Goal: Transaction & Acquisition: Purchase product/service

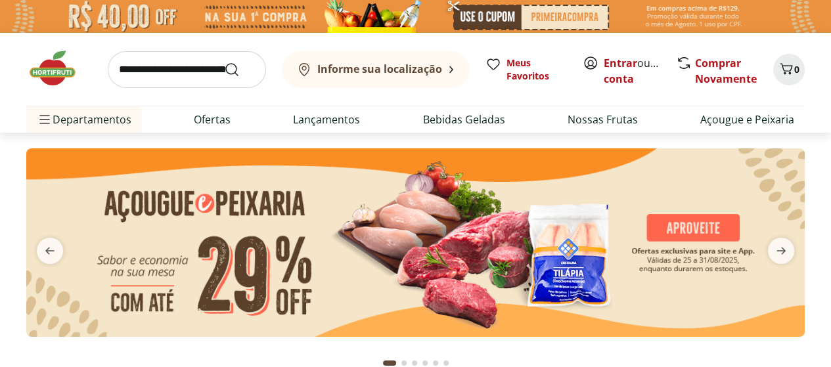
click at [198, 69] on input "search" at bounding box center [187, 69] width 158 height 37
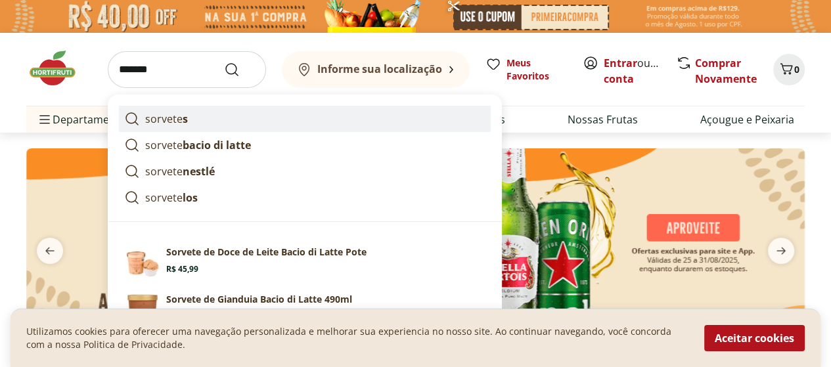
click at [175, 116] on p "sorvete s" at bounding box center [166, 119] width 43 height 16
type input "********"
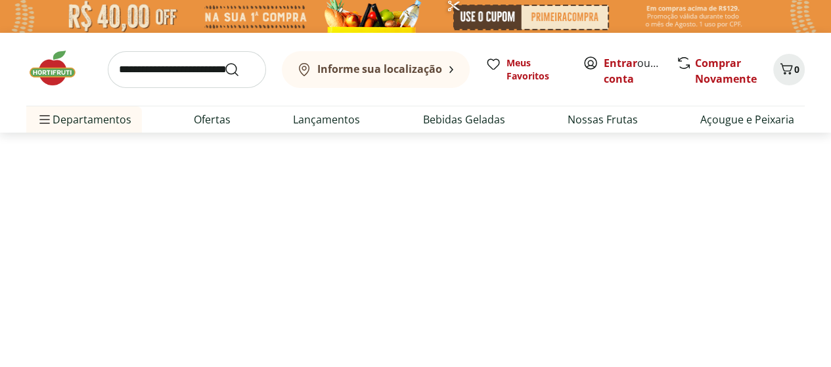
select select "**********"
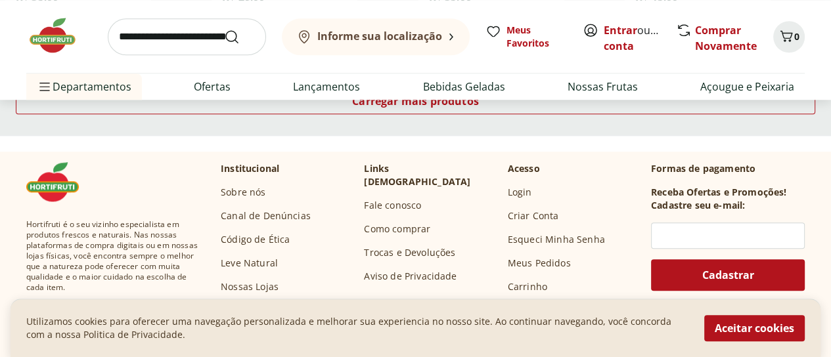
scroll to position [657, 0]
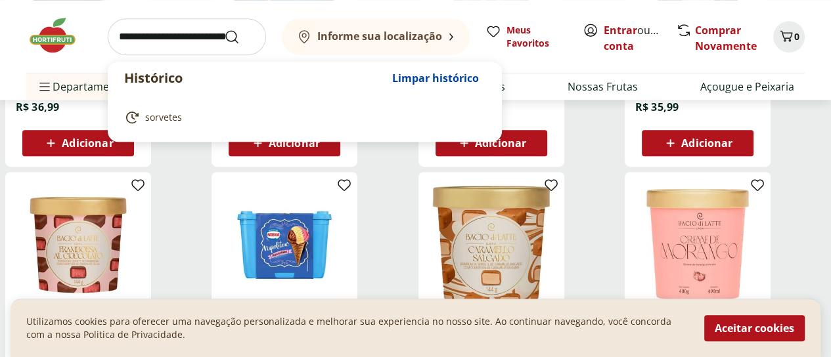
click at [260, 39] on input "search" at bounding box center [187, 36] width 158 height 37
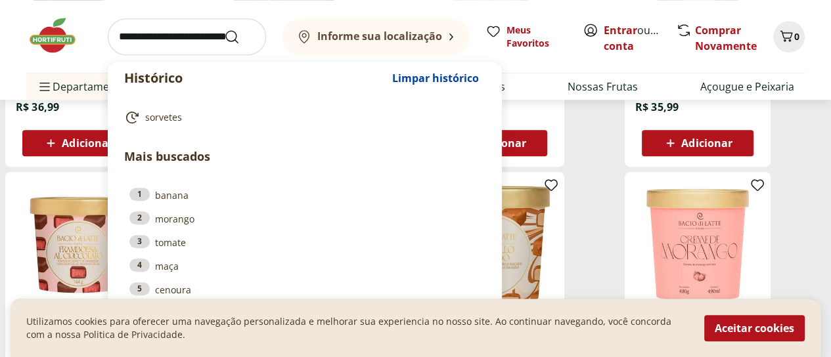
click at [608, 72] on div "Histórico Limpar histórico sorvetes Mais buscados 1 banana 2 morango 3 tomate 4…" at bounding box center [415, 36] width 779 height 73
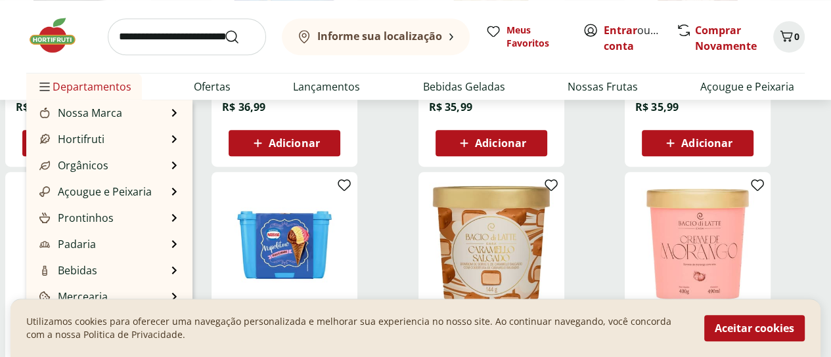
click at [106, 89] on span "Departamentos" at bounding box center [84, 87] width 95 height 32
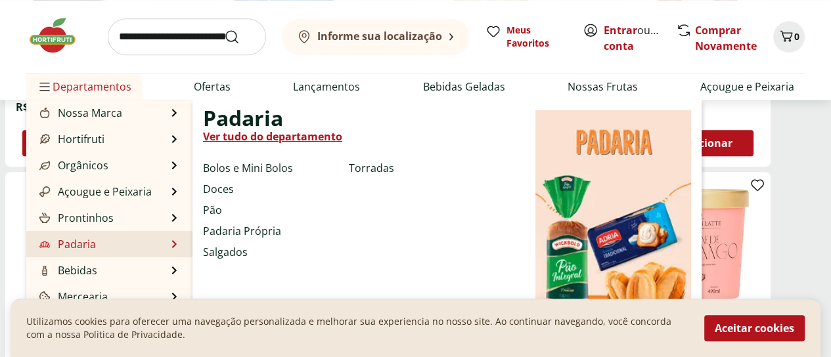
click at [81, 248] on link "Padaria" at bounding box center [66, 245] width 59 height 16
select select "**********"
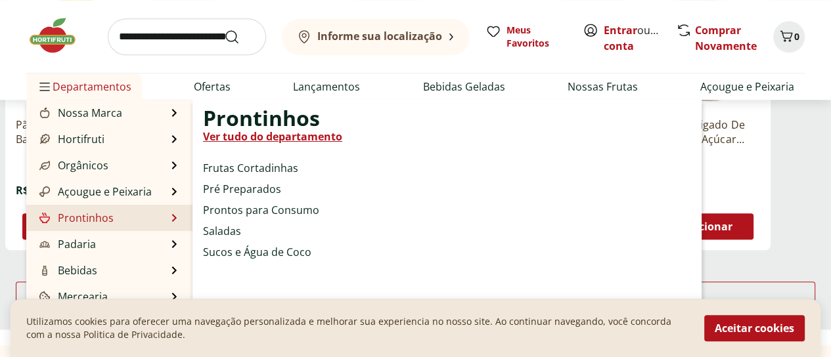
scroll to position [986, 0]
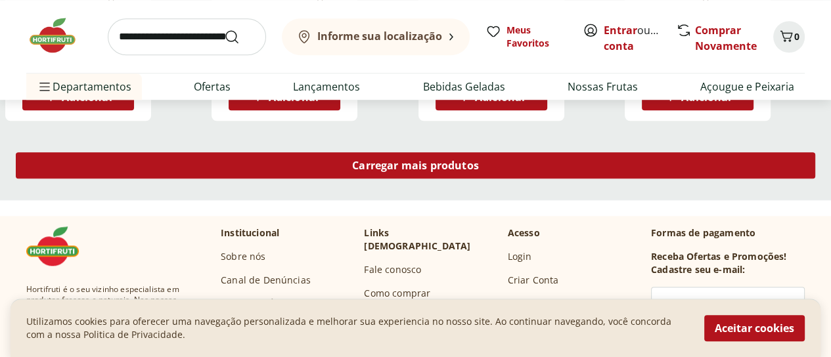
click at [479, 160] on span "Carregar mais produtos" at bounding box center [415, 165] width 127 height 11
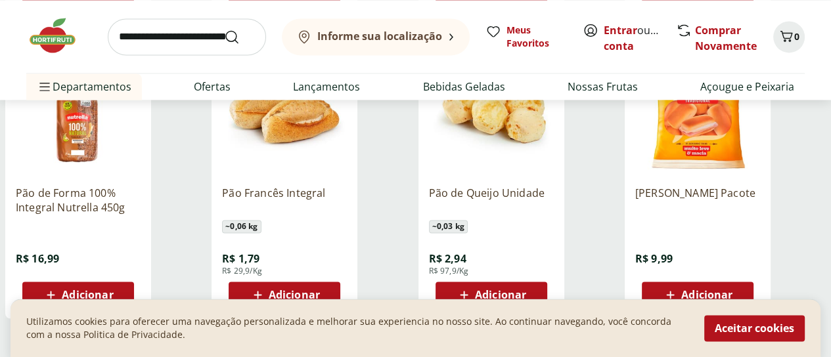
scroll to position [1708, 0]
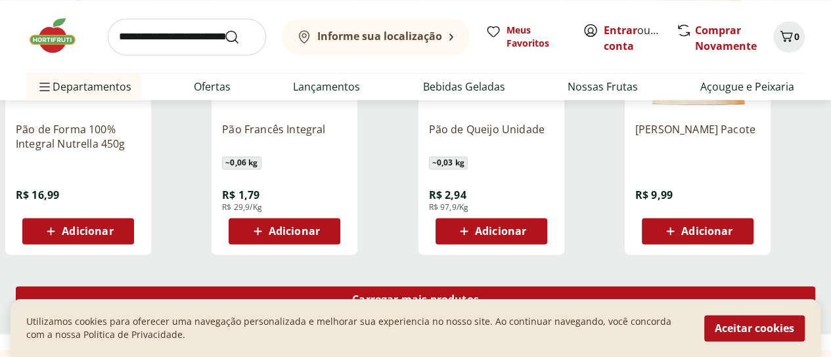
click at [479, 294] on span "Carregar mais produtos" at bounding box center [415, 299] width 127 height 11
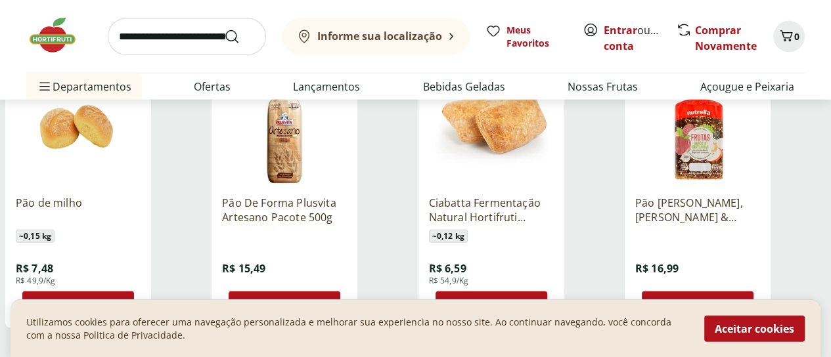
scroll to position [2563, 0]
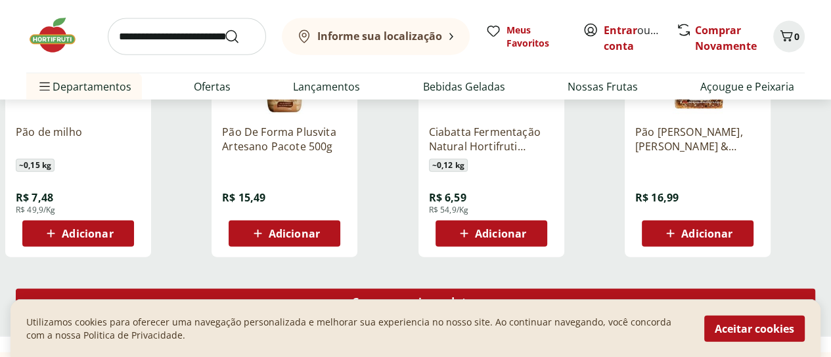
click at [473, 297] on span "Carregar mais produtos" at bounding box center [415, 302] width 127 height 11
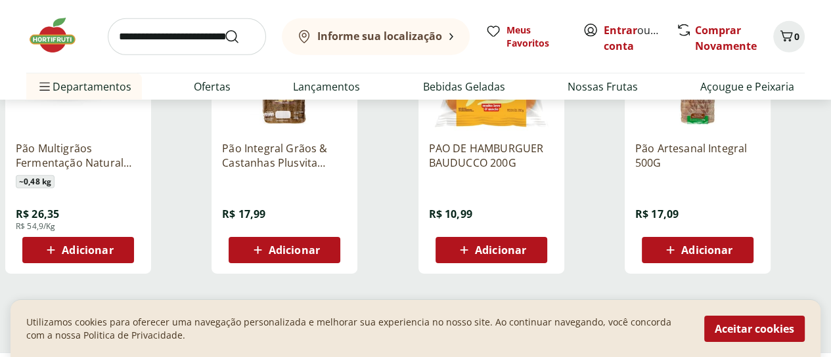
scroll to position [3482, 0]
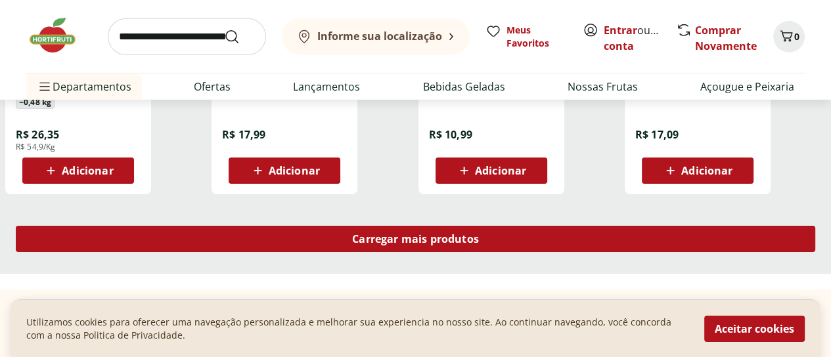
click at [479, 234] on span "Carregar mais produtos" at bounding box center [415, 239] width 127 height 11
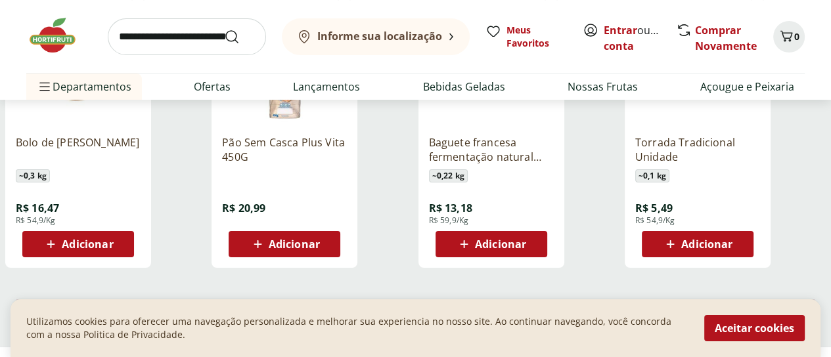
scroll to position [4337, 0]
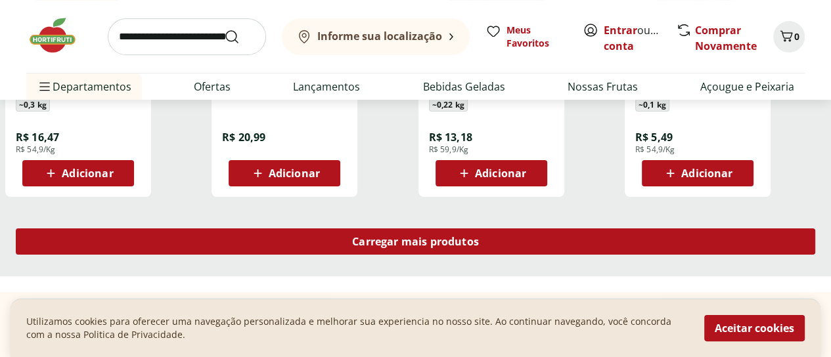
click at [479, 237] on span "Carregar mais produtos" at bounding box center [415, 242] width 127 height 11
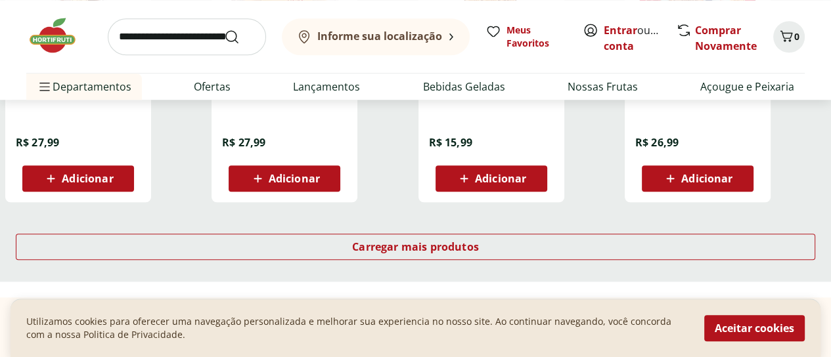
scroll to position [5191, 0]
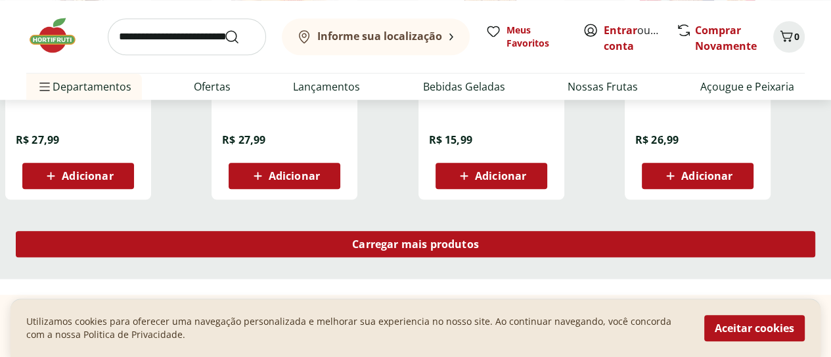
click at [464, 231] on div "Carregar mais produtos" at bounding box center [416, 244] width 800 height 26
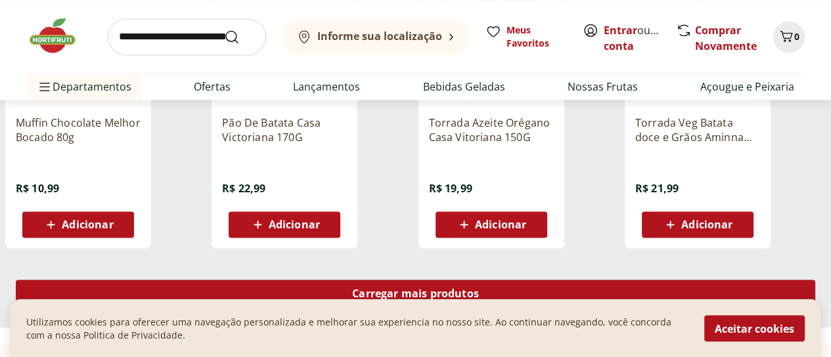
scroll to position [5979, 0]
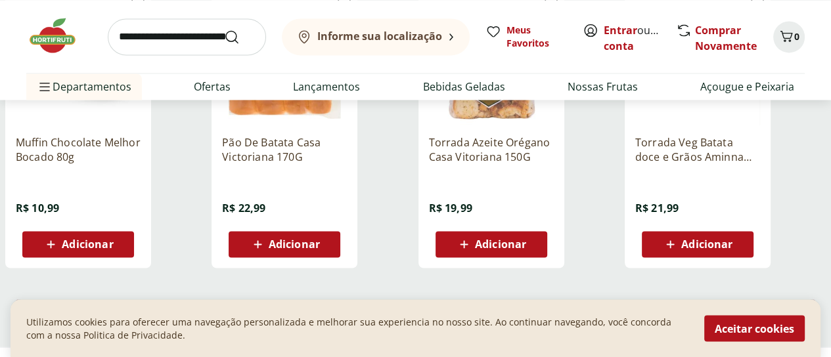
click at [479, 308] on span "Carregar mais produtos" at bounding box center [415, 313] width 127 height 11
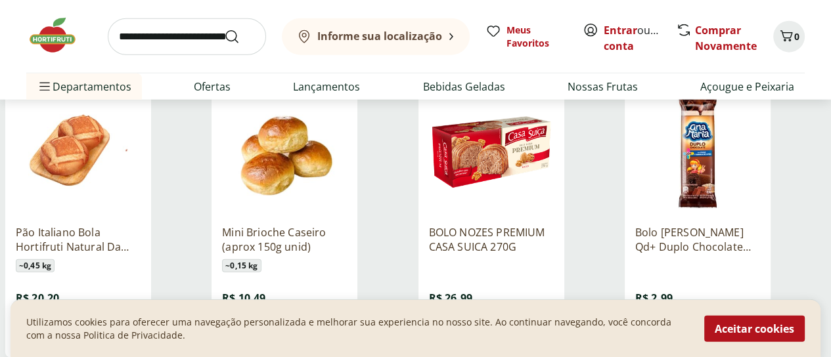
scroll to position [6833, 0]
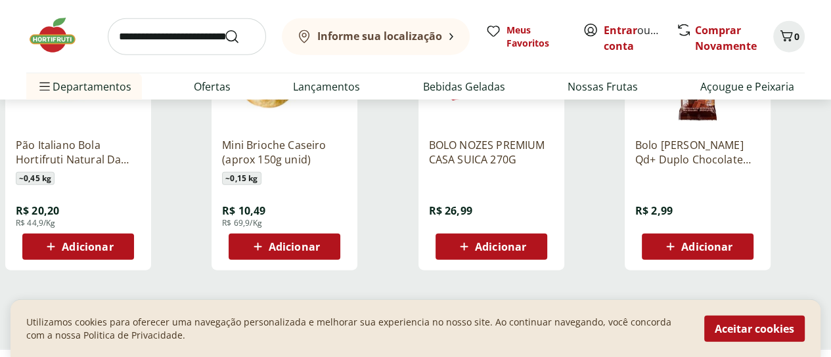
click at [479, 310] on span "Carregar mais produtos" at bounding box center [415, 315] width 127 height 11
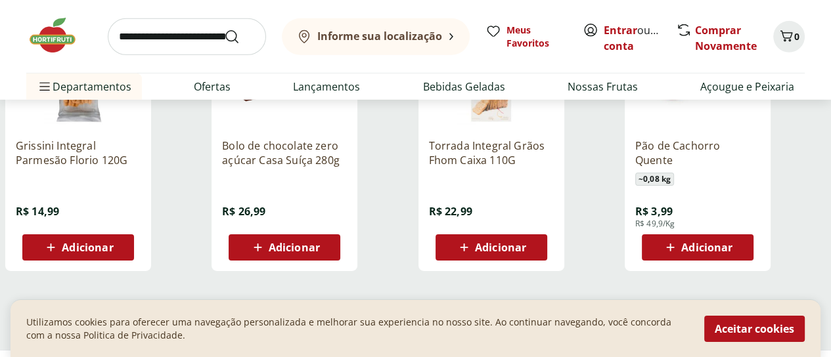
scroll to position [7753, 0]
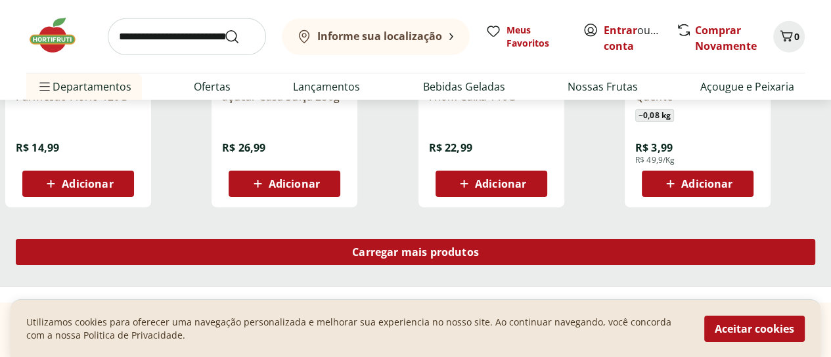
click at [479, 247] on span "Carregar mais produtos" at bounding box center [415, 252] width 127 height 11
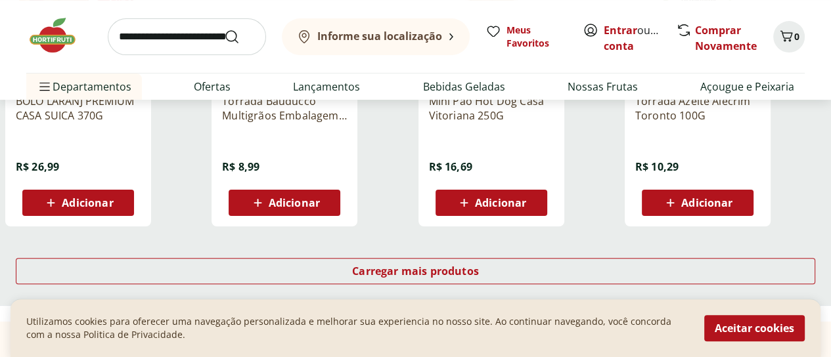
scroll to position [8607, 0]
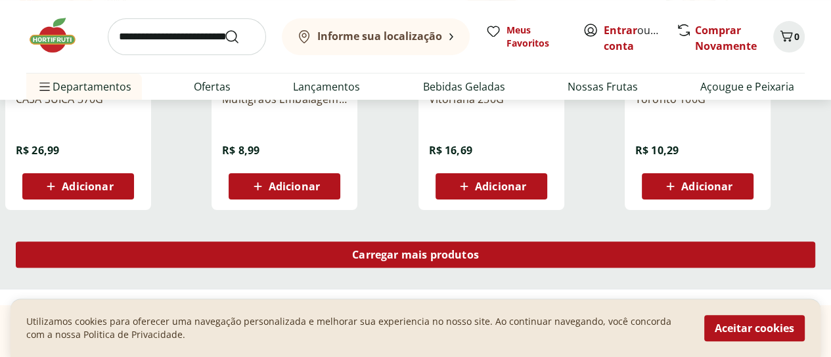
click at [479, 250] on span "Carregar mais produtos" at bounding box center [415, 255] width 127 height 11
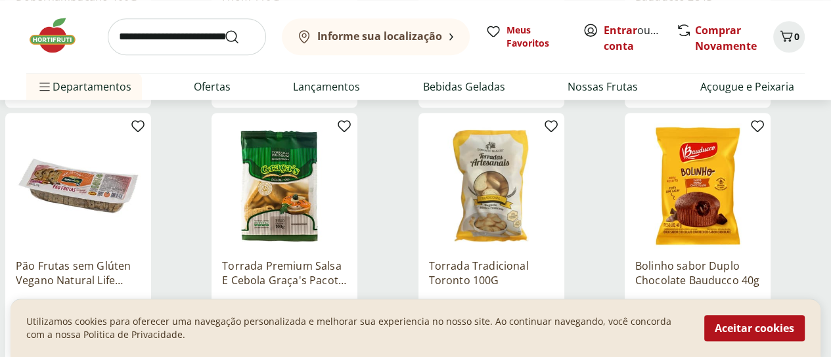
scroll to position [9396, 0]
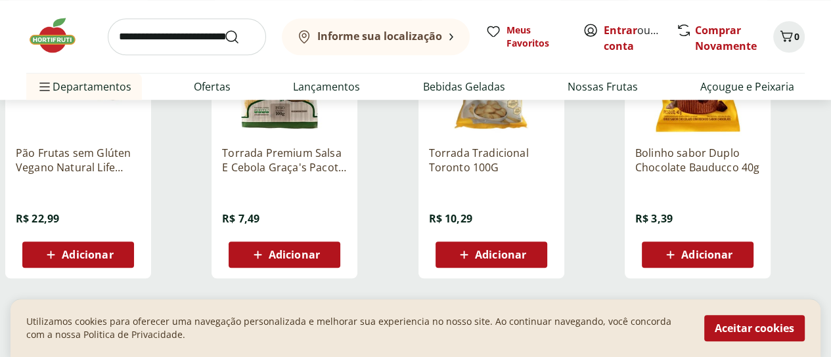
click at [479, 318] on span "Carregar mais produtos" at bounding box center [415, 323] width 127 height 11
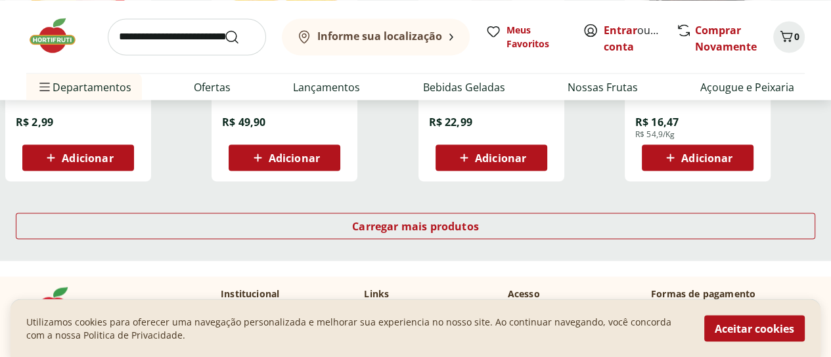
scroll to position [10382, 0]
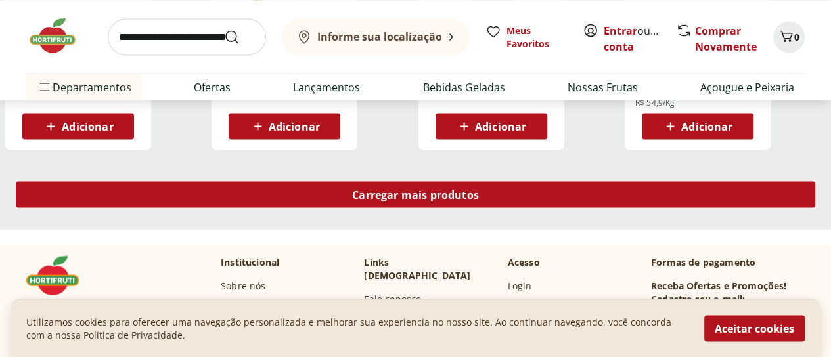
click at [479, 189] on span "Carregar mais produtos" at bounding box center [415, 194] width 127 height 11
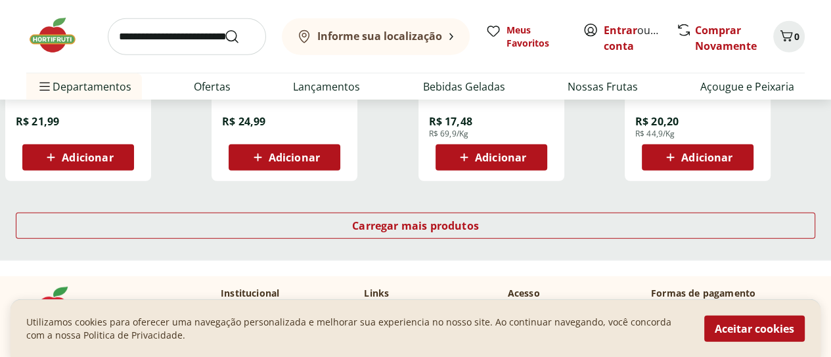
scroll to position [11236, 0]
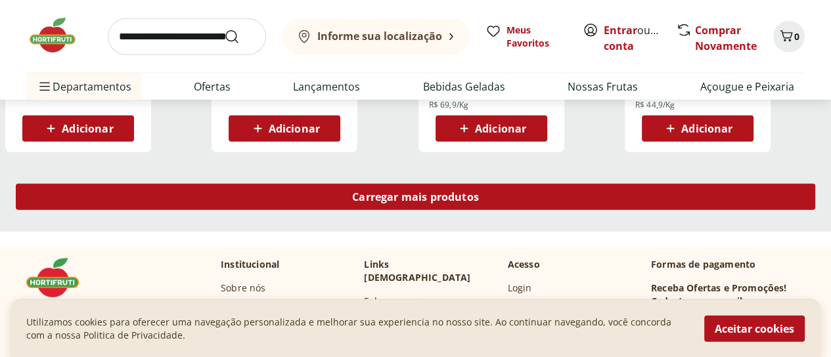
click at [479, 192] on span "Carregar mais produtos" at bounding box center [415, 197] width 127 height 11
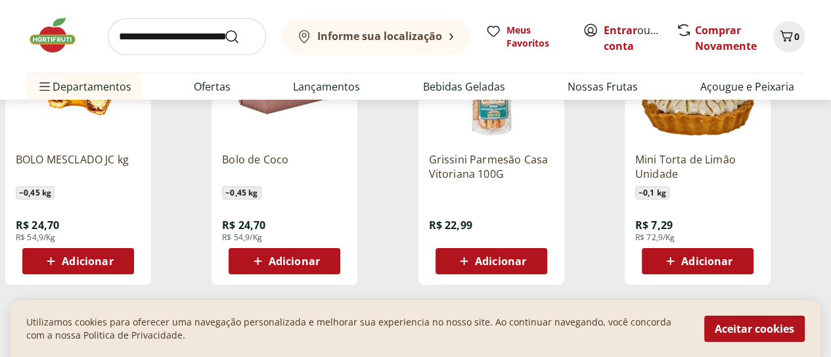
scroll to position [11958, 0]
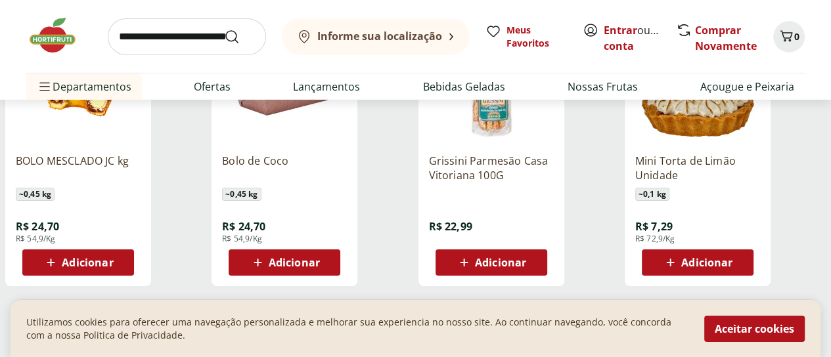
click at [474, 326] on span "Carregar mais produtos" at bounding box center [415, 331] width 127 height 11
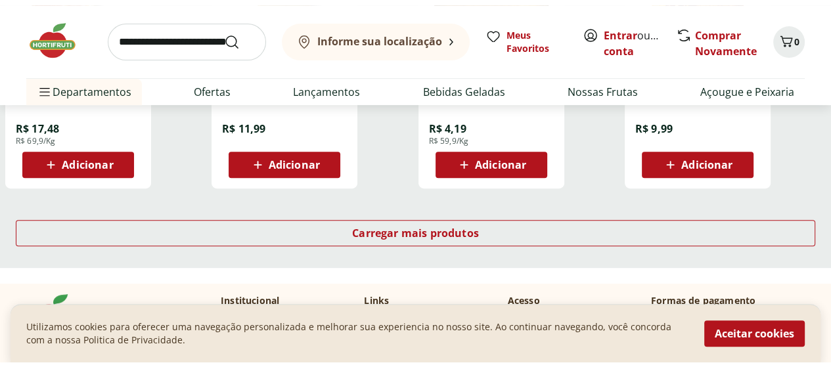
scroll to position [12944, 0]
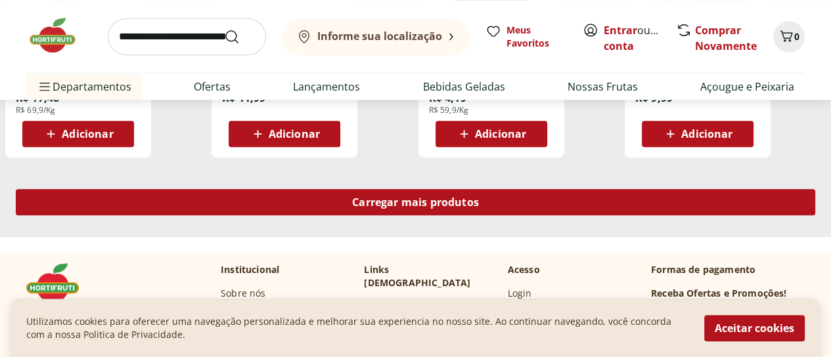
click at [536, 189] on div "Carregar mais produtos" at bounding box center [416, 202] width 800 height 26
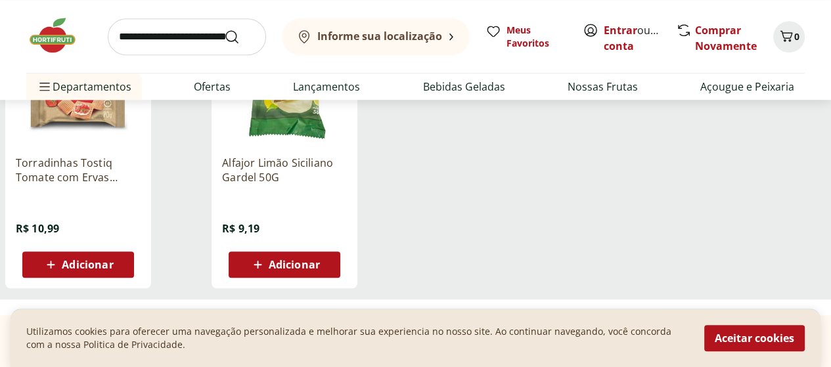
scroll to position [12998, 0]
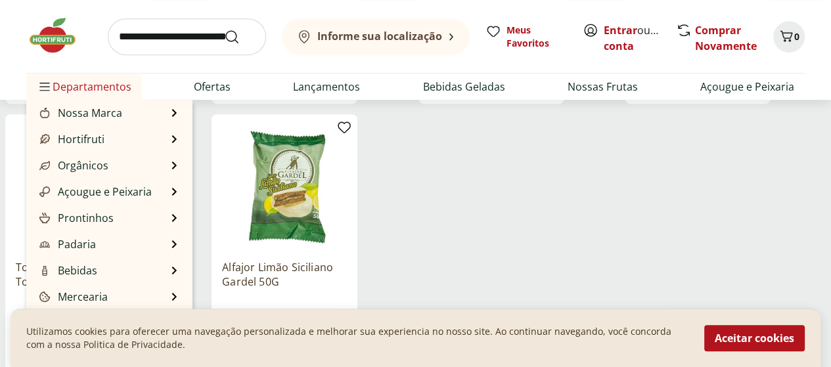
click at [65, 84] on span "Departamentos" at bounding box center [84, 87] width 95 height 32
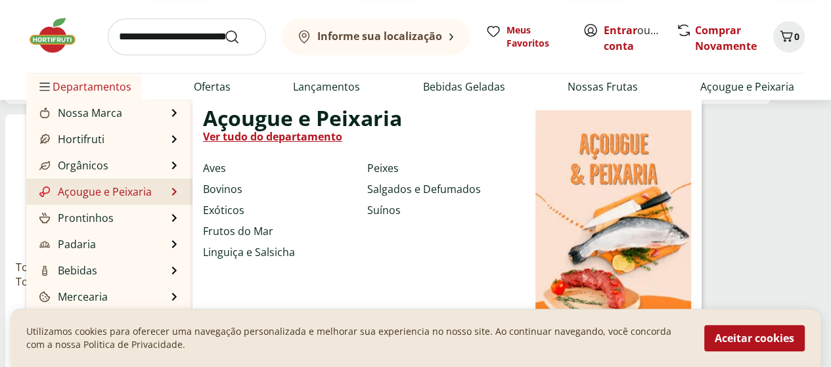
click at [78, 194] on link "Açougue e Peixaria" at bounding box center [94, 192] width 115 height 16
select select "**********"
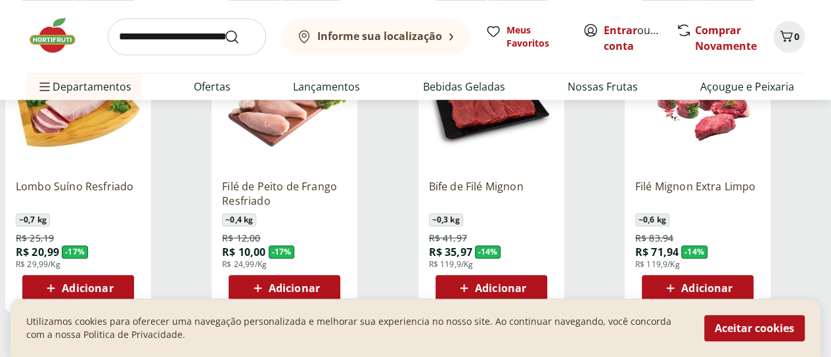
scroll to position [920, 0]
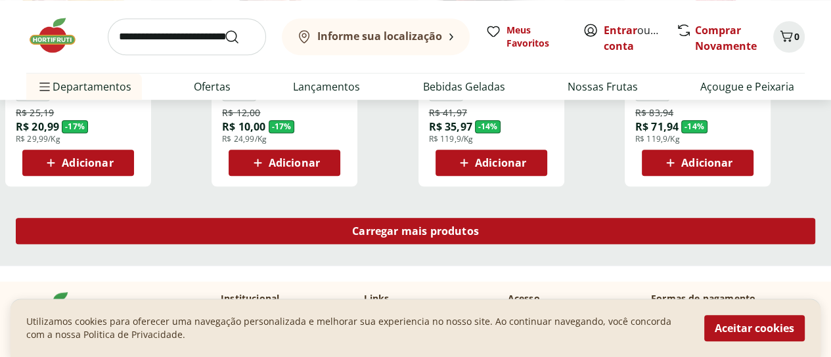
click at [479, 226] on span "Carregar mais produtos" at bounding box center [415, 231] width 127 height 11
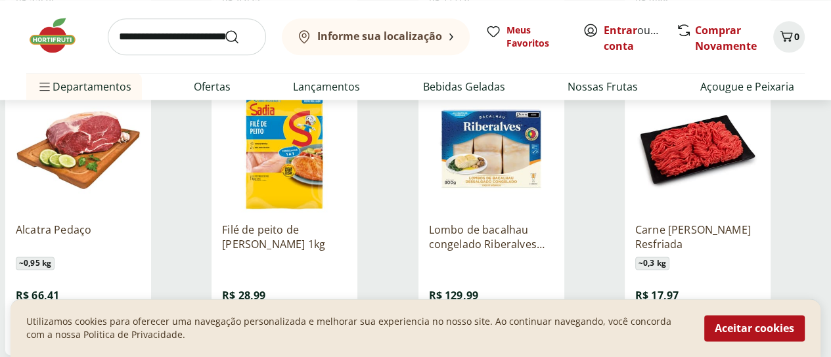
scroll to position [1380, 0]
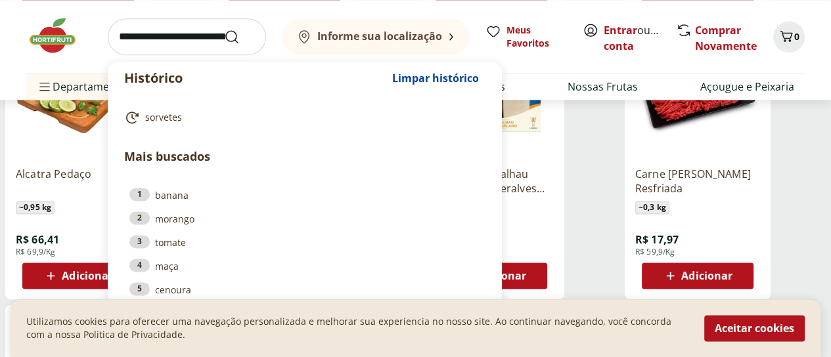
click at [134, 34] on input "search" at bounding box center [187, 36] width 158 height 37
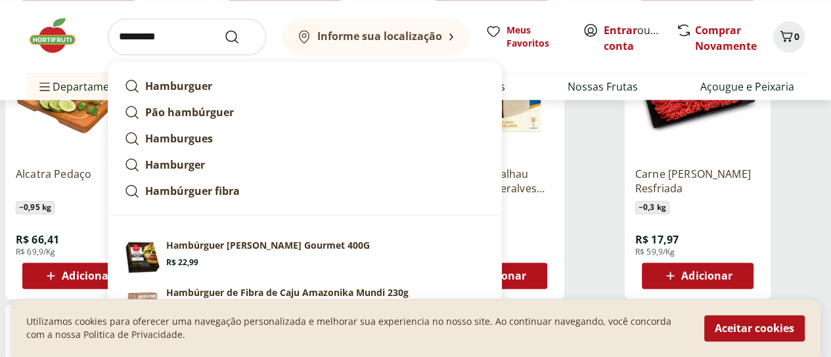
type input "*********"
click at [224, 29] on button "Submit Search" at bounding box center [240, 37] width 32 height 16
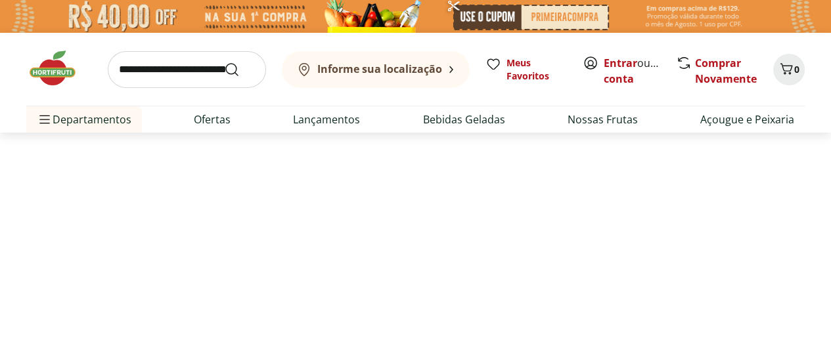
select select "**********"
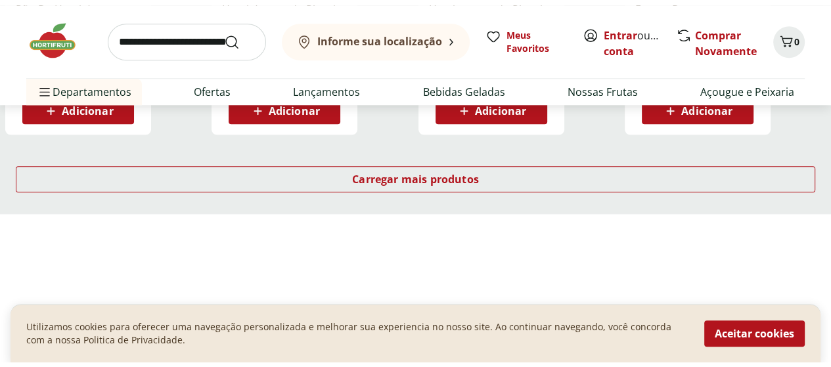
scroll to position [986, 0]
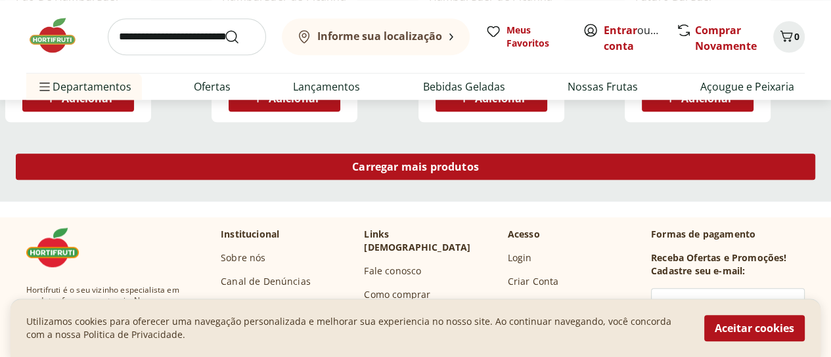
click at [479, 167] on span "Carregar mais produtos" at bounding box center [415, 167] width 127 height 11
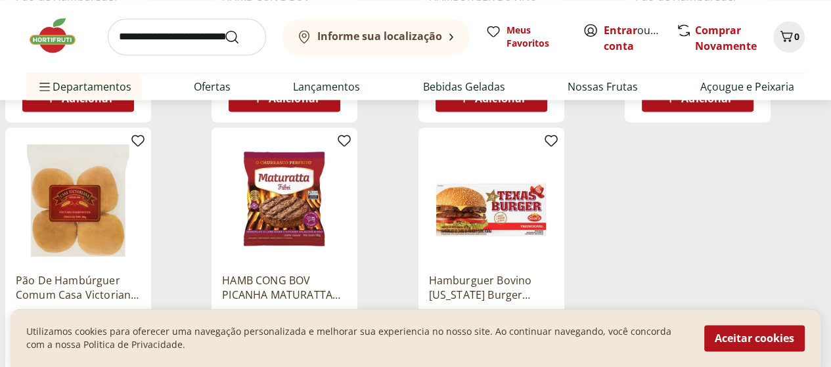
scroll to position [1708, 0]
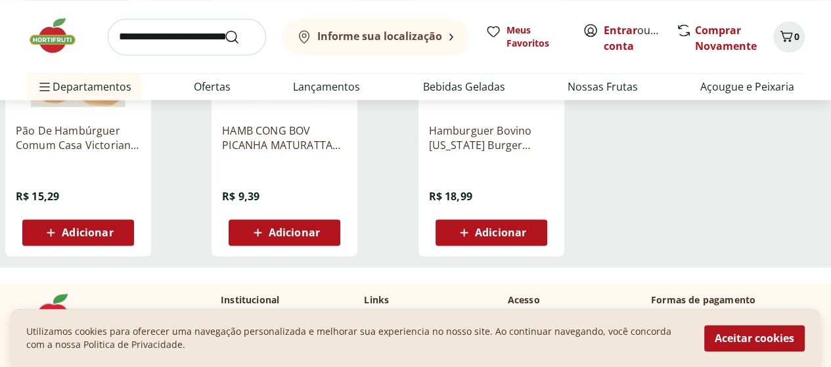
click at [554, 152] on p "Hamburguer Bovino Texas Burger Seara 672g" at bounding box center [491, 138] width 125 height 29
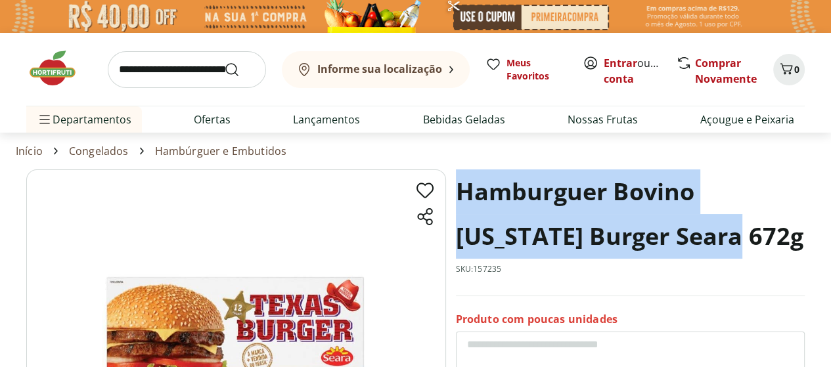
drag, startPoint x: 460, startPoint y: 186, endPoint x: 739, endPoint y: 248, distance: 285.5
click at [739, 248] on h1 "Hamburguer Bovino Texas Burger Seara 672g" at bounding box center [630, 214] width 349 height 89
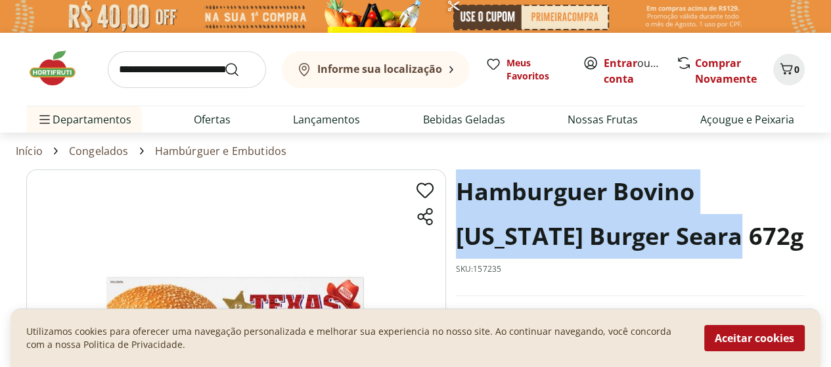
copy h1 "Hamburguer Bovino Texas Burger Seara 672g"
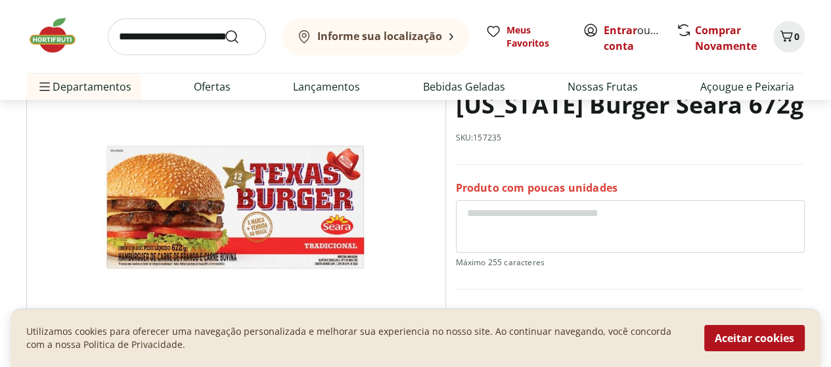
scroll to position [66, 0]
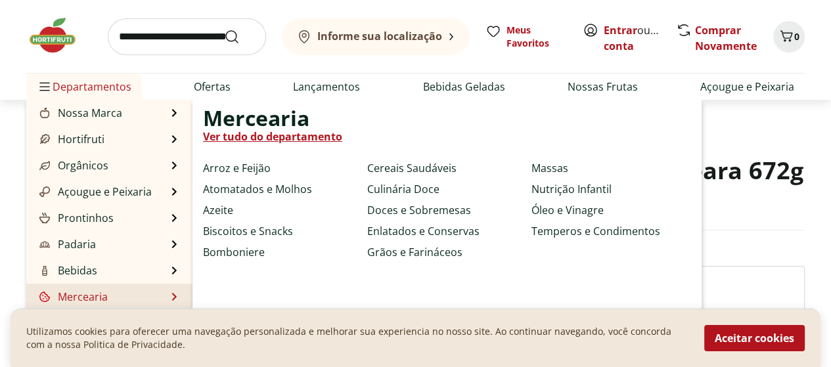
click at [82, 296] on link "Mercearia" at bounding box center [72, 297] width 71 height 16
select select "**********"
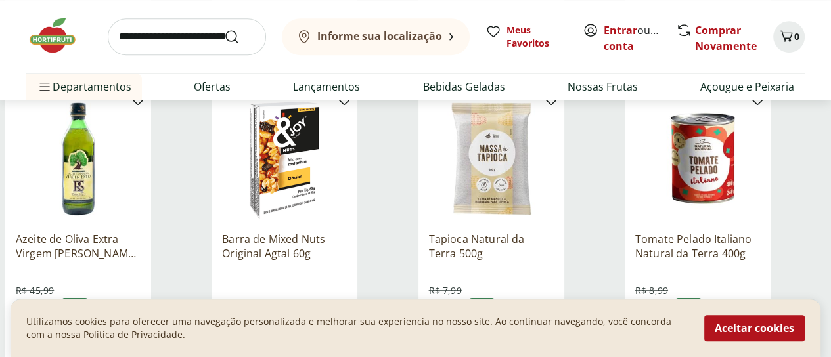
scroll to position [920, 0]
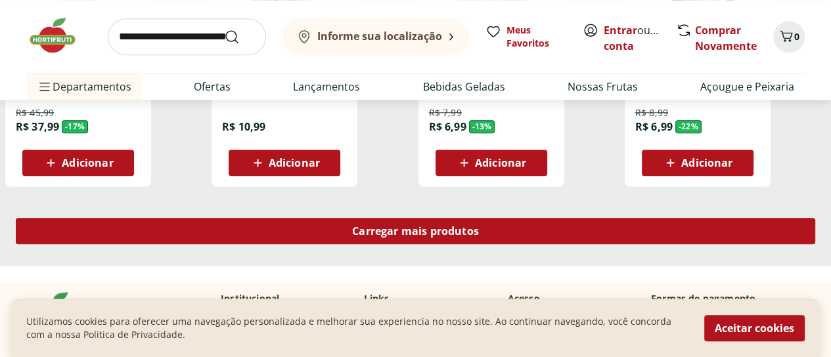
click at [479, 226] on span "Carregar mais produtos" at bounding box center [415, 231] width 127 height 11
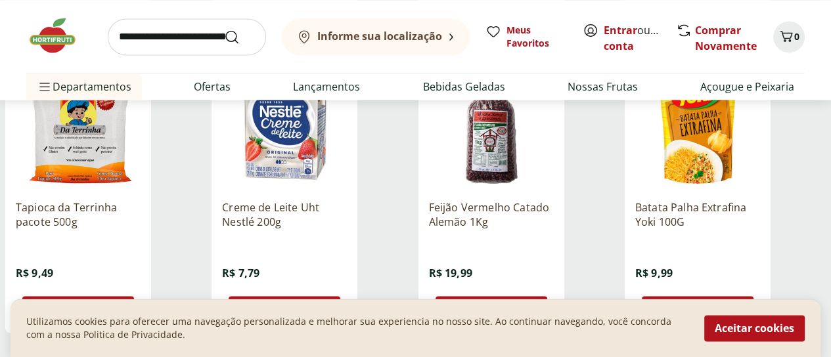
scroll to position [1446, 0]
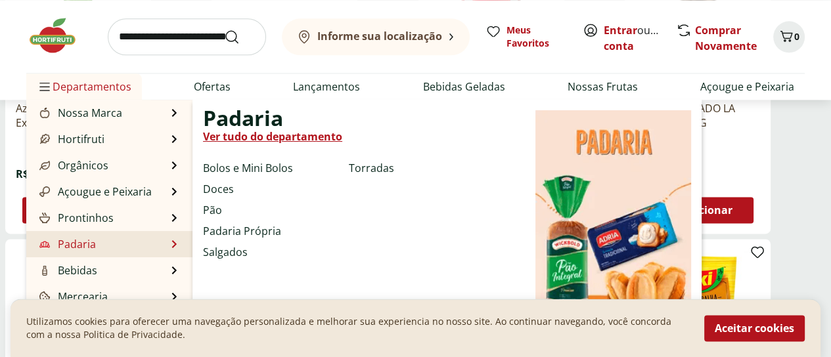
click at [73, 240] on link "Padaria" at bounding box center [66, 245] width 59 height 16
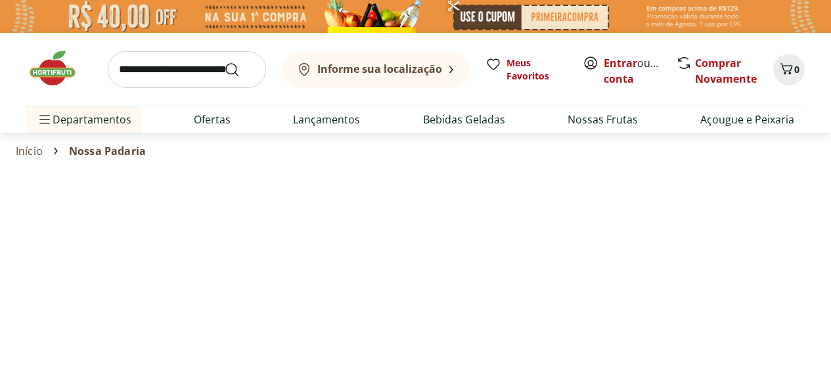
select select "**********"
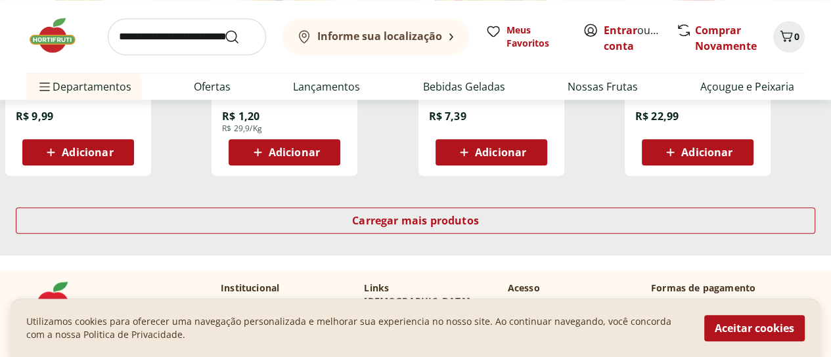
scroll to position [788, 0]
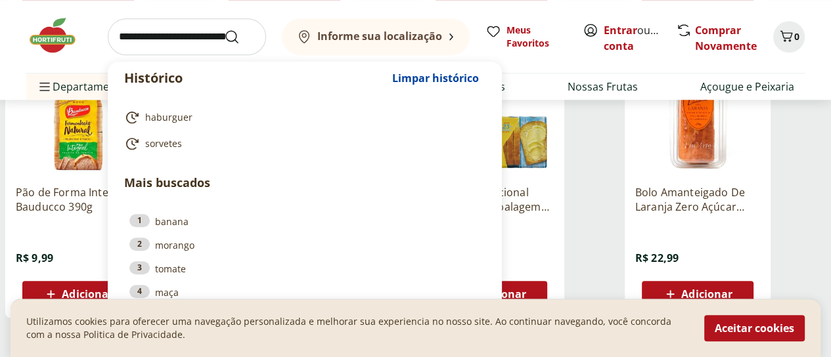
click at [184, 41] on input "search" at bounding box center [187, 36] width 158 height 37
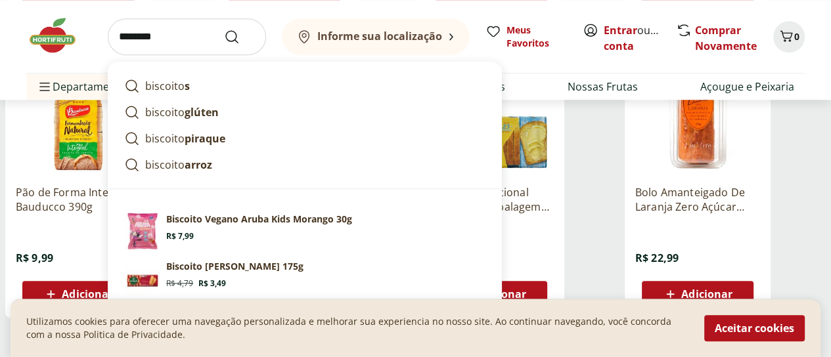
type input "********"
click at [224, 29] on button "Submit Search" at bounding box center [240, 37] width 32 height 16
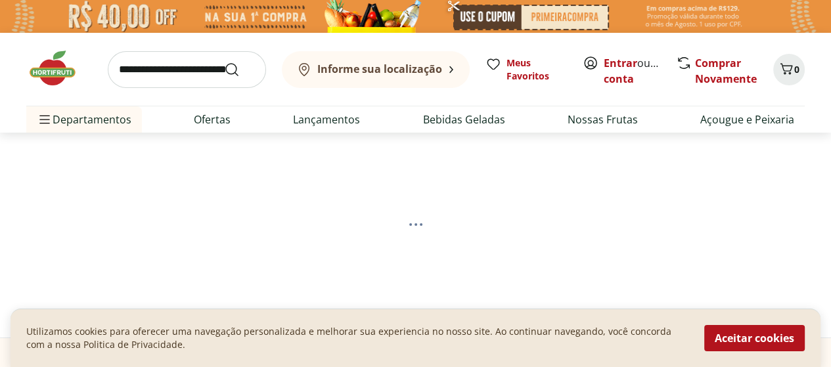
select select "**********"
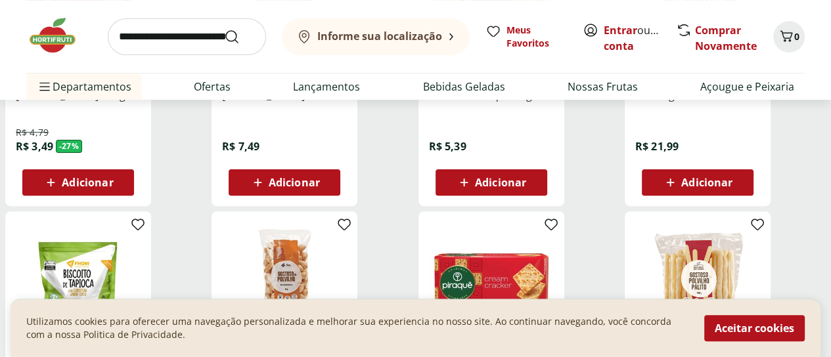
scroll to position [329, 0]
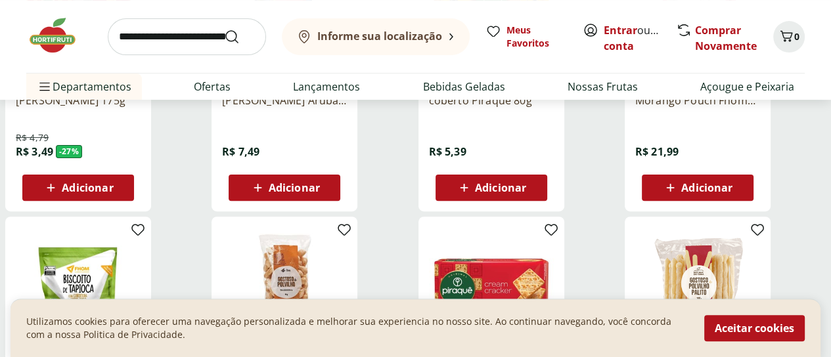
click at [136, 28] on input "search" at bounding box center [187, 36] width 158 height 37
type input "**********"
click button "Submit Search" at bounding box center [240, 37] width 32 height 16
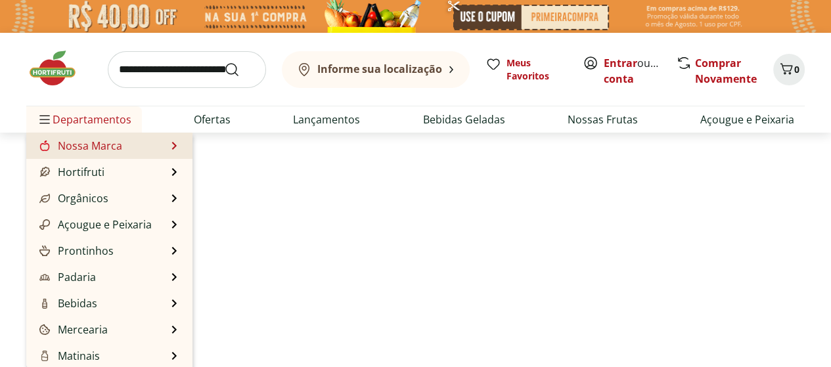
select select "**********"
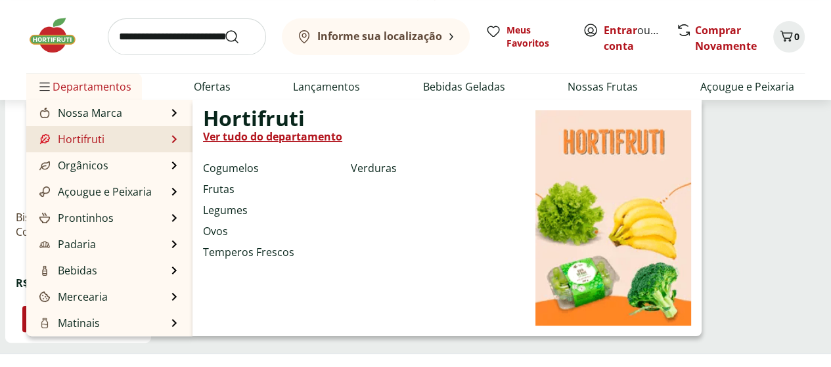
scroll to position [394, 0]
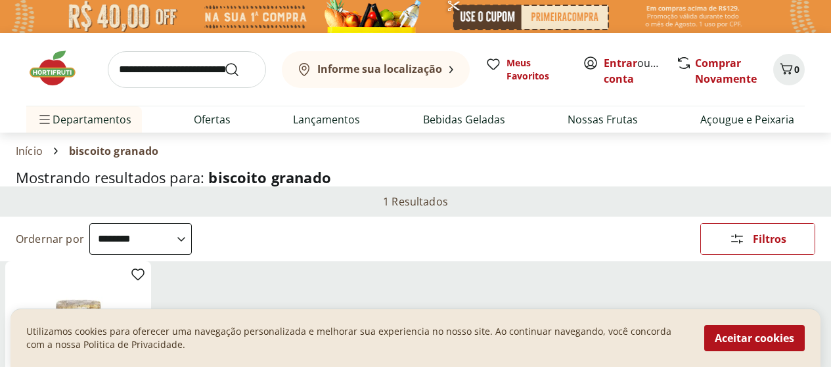
select select "**********"
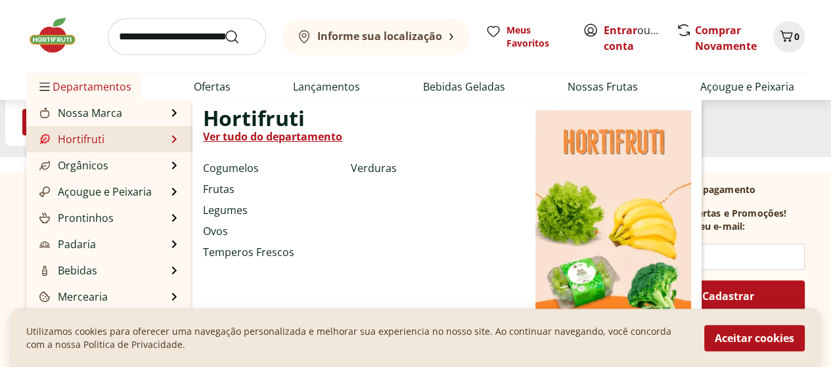
drag, startPoint x: 0, startPoint y: 0, endPoint x: 453, endPoint y: 194, distance: 492.7
click at [453, 194] on div "Hortifruti Ver tudo do departamento Cogumelos Frutas Legumes Ovos Temperos Fres…" at bounding box center [447, 218] width 509 height 237
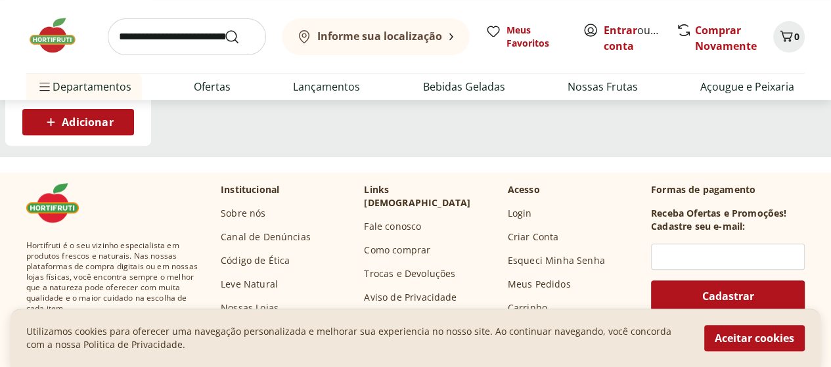
click at [221, 38] on input "search" at bounding box center [187, 36] width 158 height 37
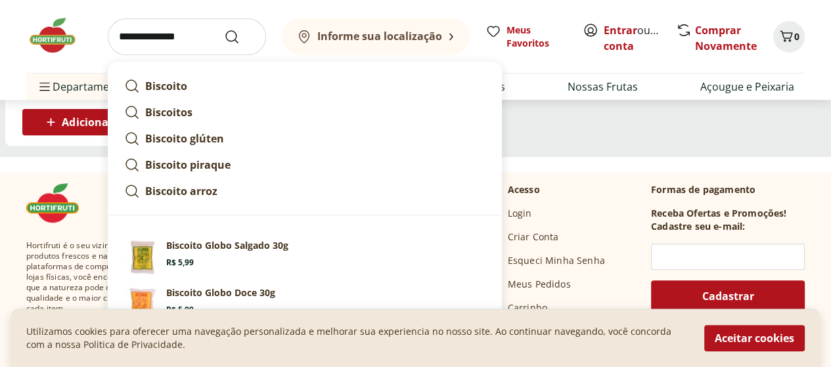
type input "**********"
click at [224, 29] on button "Submit Search" at bounding box center [240, 37] width 32 height 16
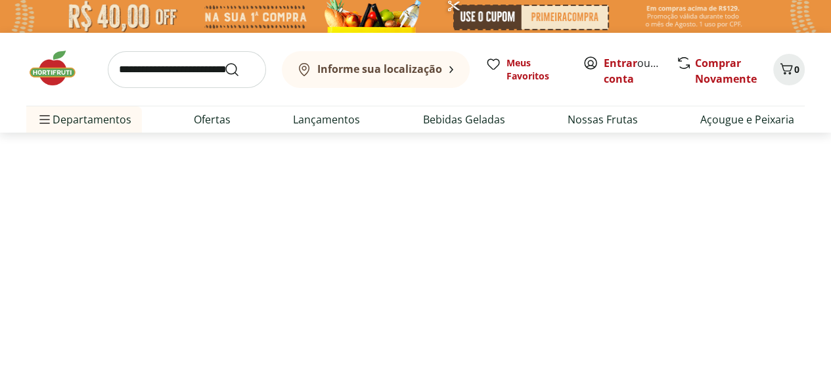
select select "**********"
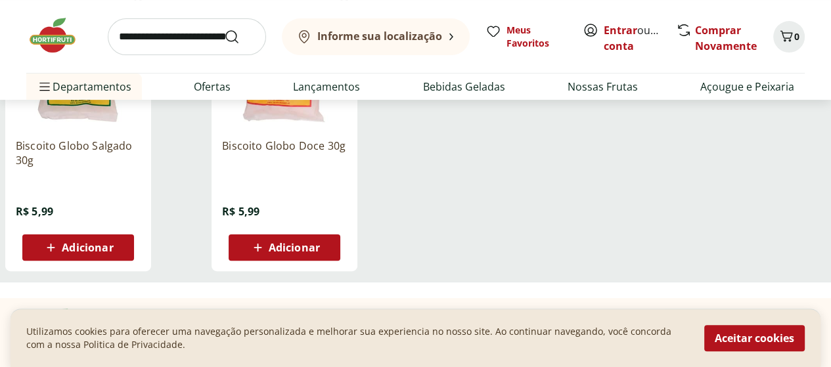
scroll to position [263, 0]
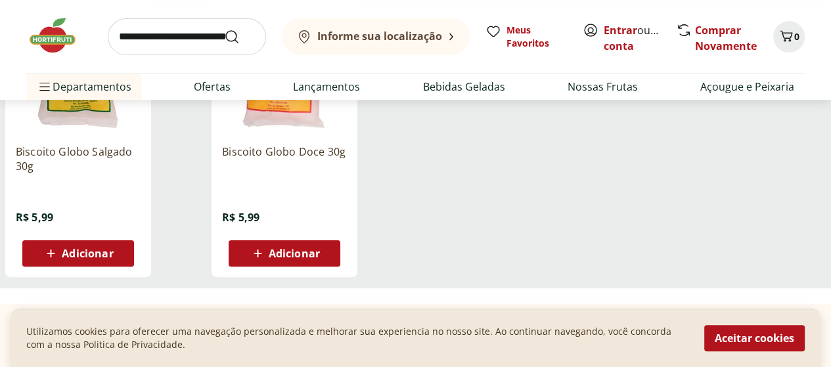
click at [141, 151] on p "Biscoito Globo Salgado 30g" at bounding box center [78, 159] width 125 height 29
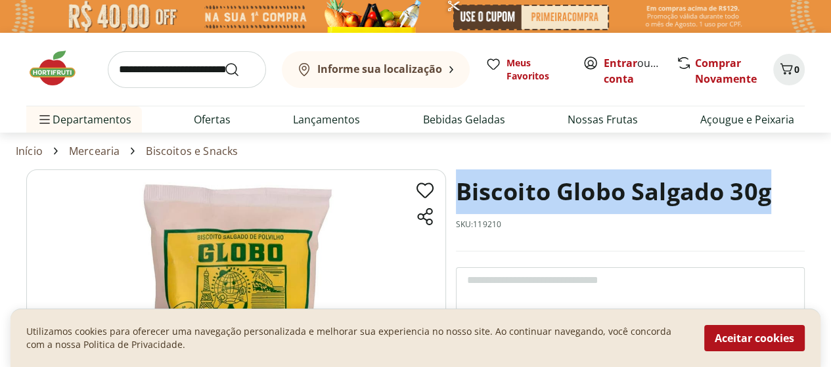
drag, startPoint x: 454, startPoint y: 191, endPoint x: 770, endPoint y: 242, distance: 320.2
click at [770, 242] on section "Biscoito Globo Salgado 30g SKU: 119210 R$ 5,99 * Adicionar Biscoito Globo Salga…" at bounding box center [415, 356] width 779 height 373
copy h1 "Biscoito Globo Salgado 30g"
click at [761, 327] on button "Aceitar cookies" at bounding box center [754, 338] width 101 height 26
